Goal: Task Accomplishment & Management: Manage account settings

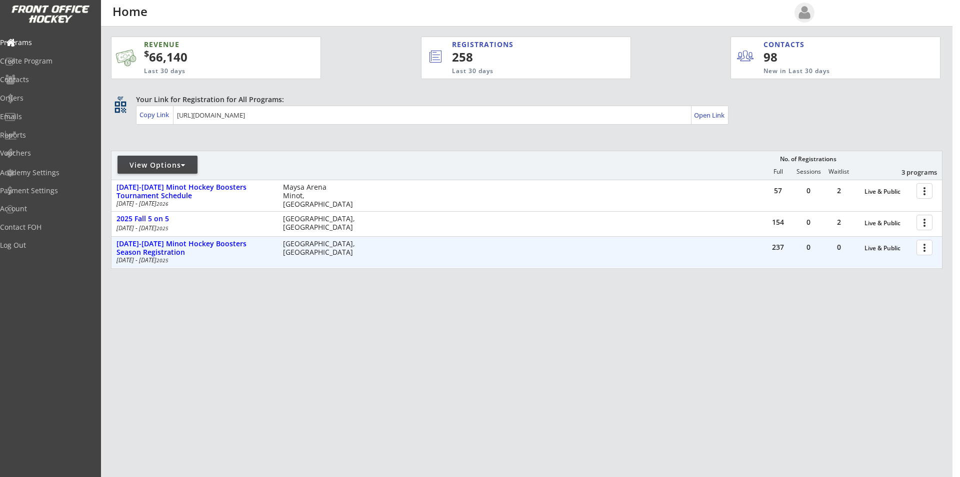
click at [926, 245] on div at bounding box center [927, 247] width 18 height 18
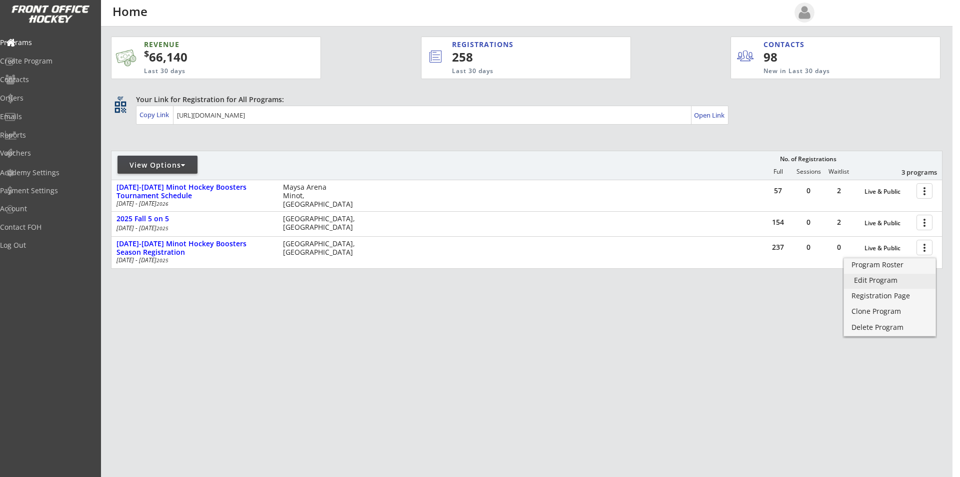
click at [886, 279] on div "Edit Program" at bounding box center [890, 280] width 72 height 7
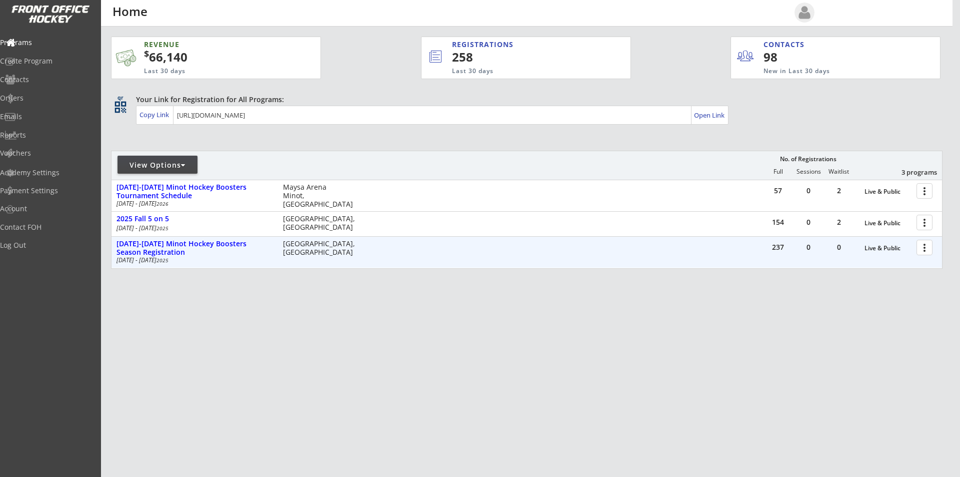
click at [922, 247] on div at bounding box center [927, 247] width 18 height 18
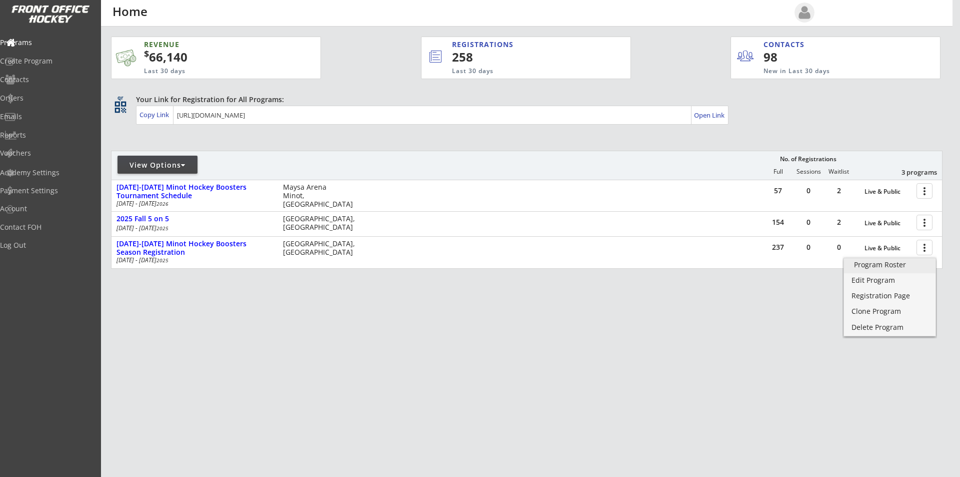
click at [883, 267] on div "Program Roster" at bounding box center [890, 264] width 72 height 7
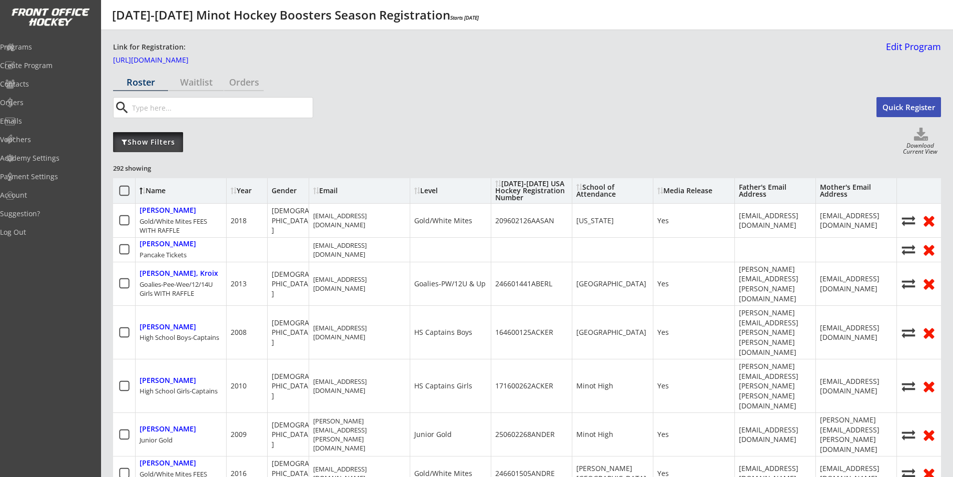
click at [163, 141] on div "Show Filters" at bounding box center [148, 142] width 70 height 10
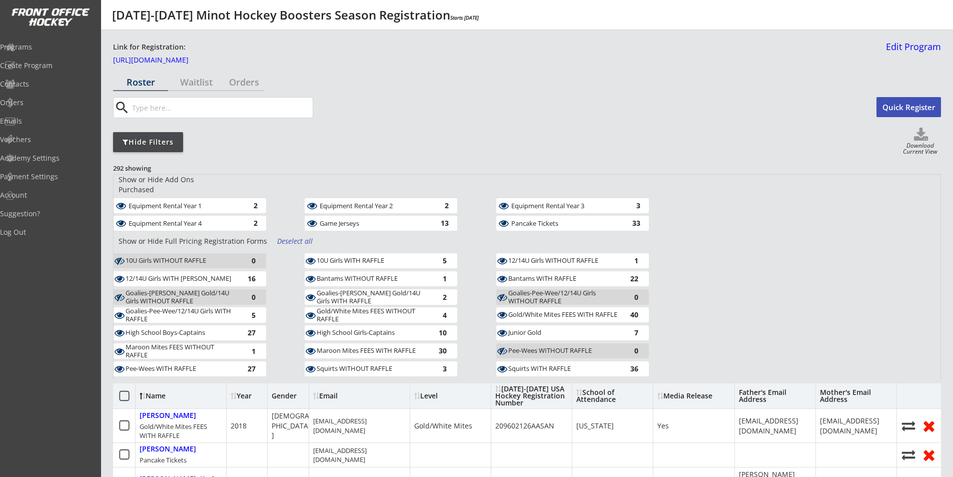
click at [155, 202] on div "Equipment Rental Year 1" at bounding box center [183, 205] width 109 height 7
click at [156, 216] on div "Equipment Rental Year 4 2" at bounding box center [190, 223] width 153 height 15
click at [334, 202] on div "Equipment Rental Year 2" at bounding box center [374, 205] width 109 height 7
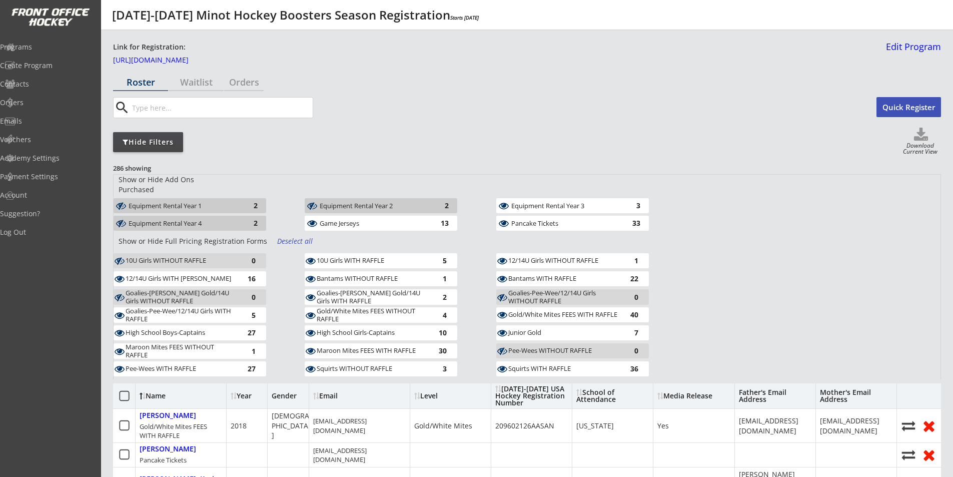
click at [333, 216] on div "Game Jerseys 13" at bounding box center [381, 223] width 153 height 15
click at [521, 201] on div "Equipment Rental Year 3" at bounding box center [565, 206] width 109 height 10
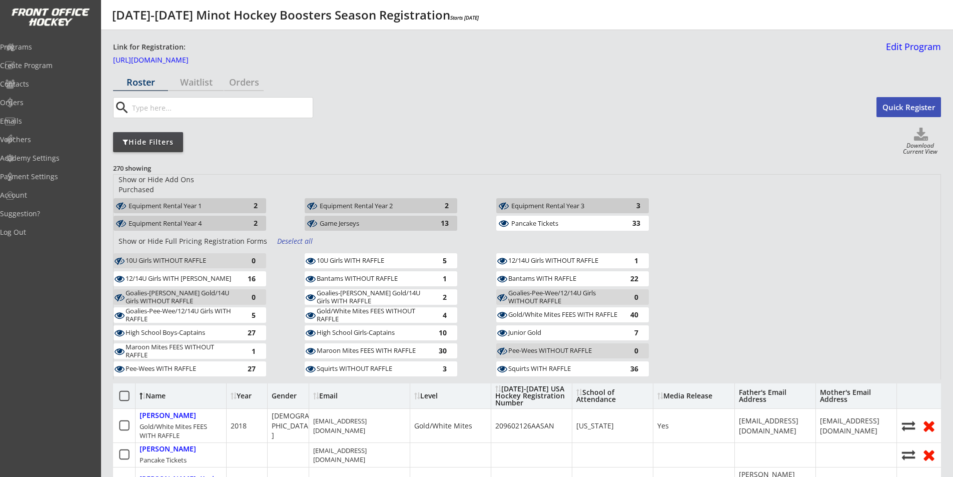
click at [523, 220] on div "Pancake Tickets" at bounding box center [565, 223] width 109 height 7
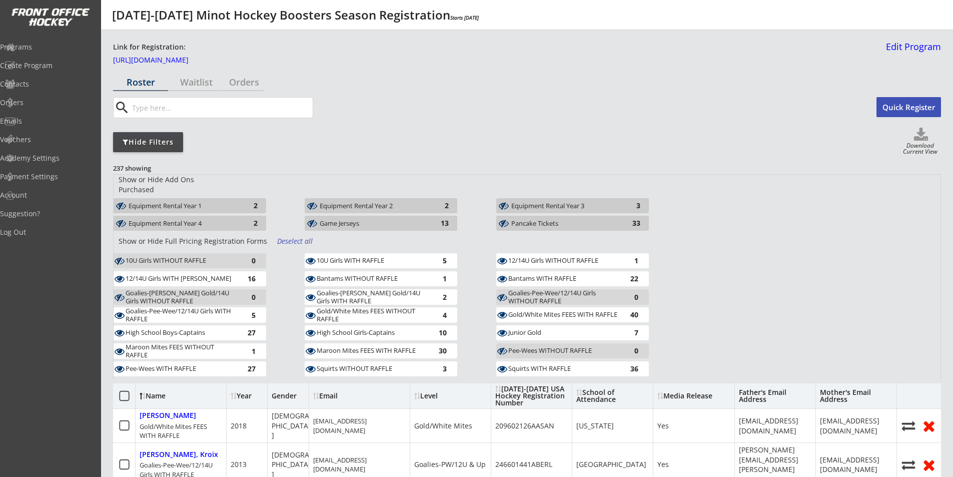
click at [295, 236] on div "Deselect all" at bounding box center [295, 241] width 37 height 10
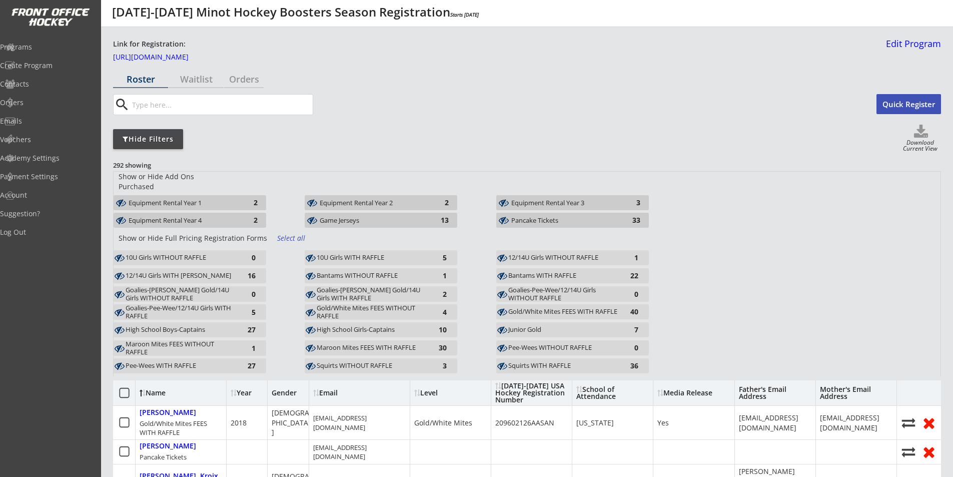
scroll to position [50, 0]
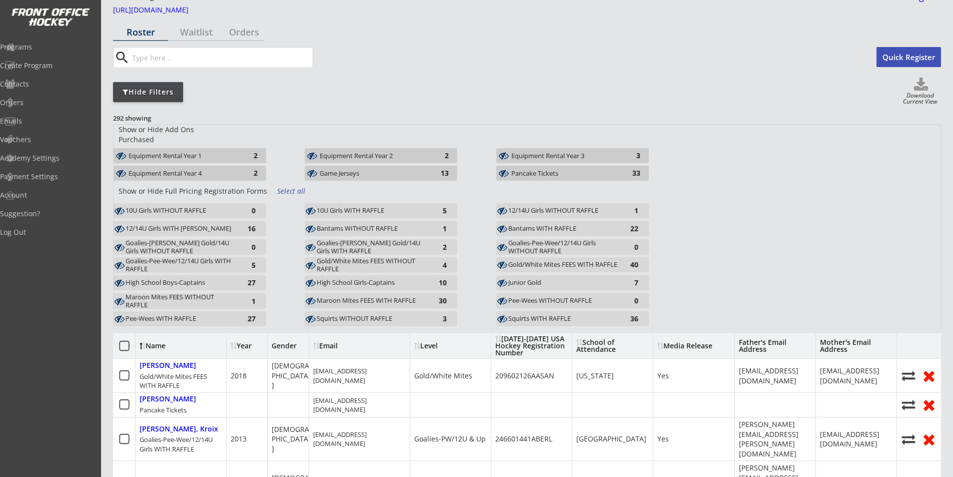
click at [540, 315] on div "Squirts WITH RAFFLE" at bounding box center [563, 319] width 110 height 8
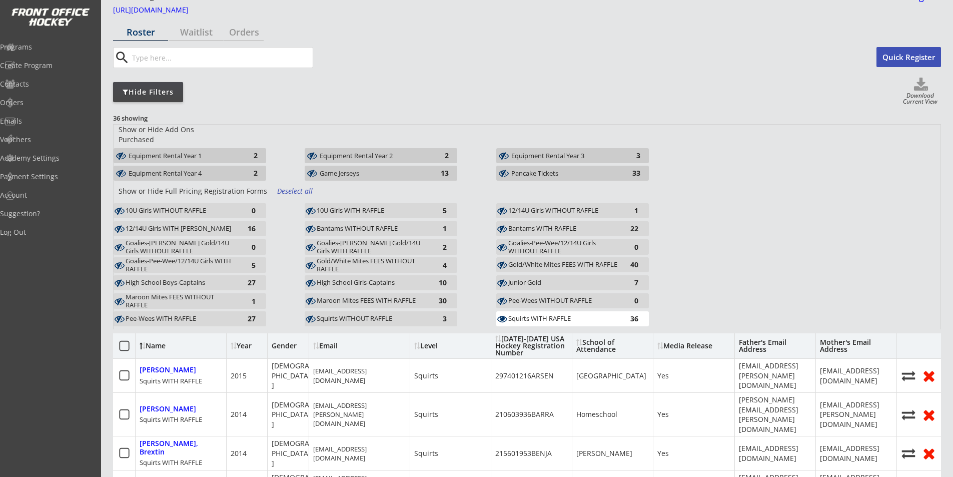
click at [378, 315] on div "Squirts WITHOUT RAFFLE" at bounding box center [372, 319] width 110 height 8
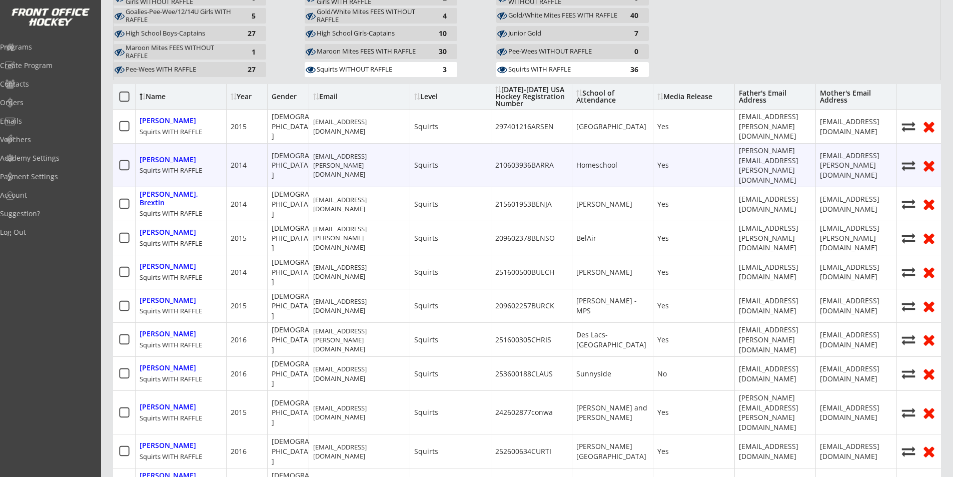
scroll to position [300, 0]
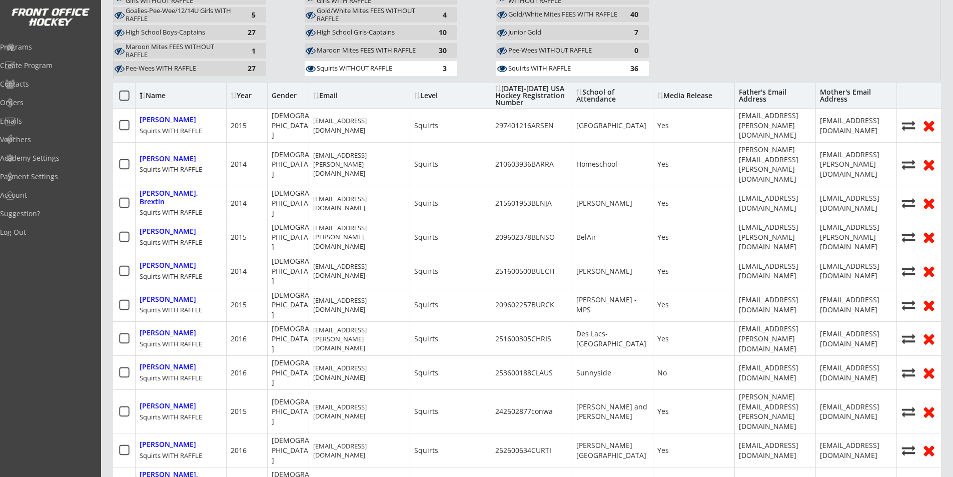
click at [240, 92] on div "Year" at bounding box center [247, 95] width 33 height 7
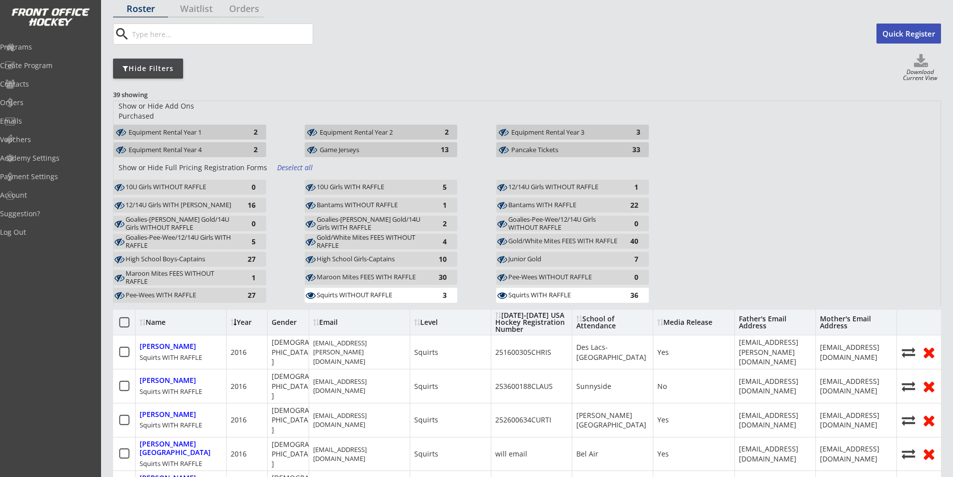
scroll to position [0, 0]
